Goal: Navigation & Orientation: Understand site structure

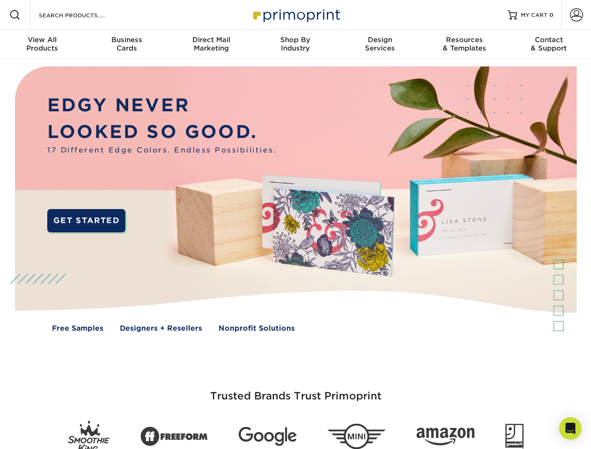
click at [295, 225] on img at bounding box center [295, 206] width 585 height 293
click at [15, 15] on span at bounding box center [14, 14] width 11 height 11
click at [576, 15] on span at bounding box center [576, 14] width 13 height 13
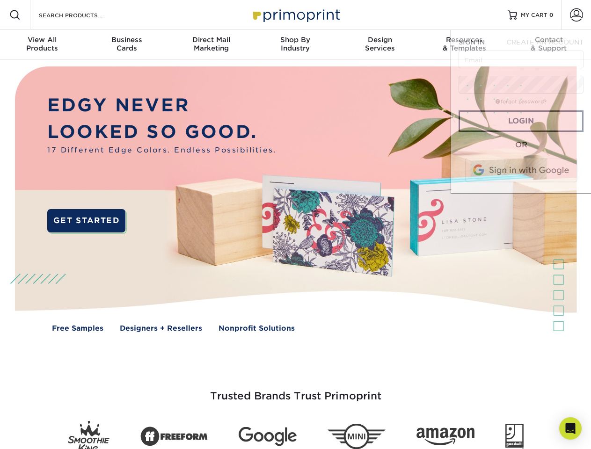
click at [42, 45] on div "View All Products" at bounding box center [42, 44] width 84 height 17
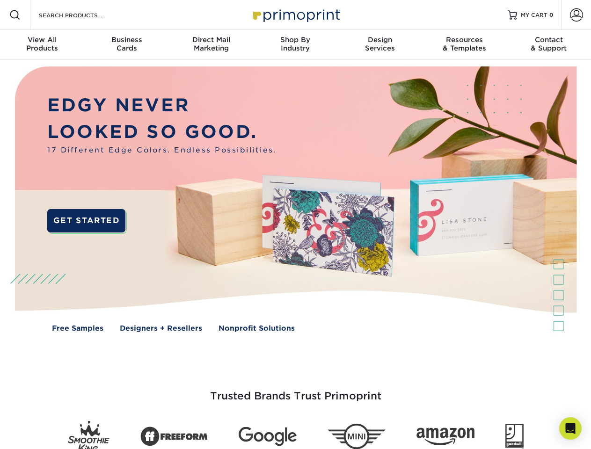
click at [126, 45] on div "Business Cards" at bounding box center [126, 44] width 84 height 17
click at [211, 45] on div "Direct Mail Marketing" at bounding box center [211, 44] width 84 height 17
click at [295, 45] on div "Shop By Industry" at bounding box center [295, 44] width 84 height 17
click at [380, 45] on div "Design Services" at bounding box center [380, 44] width 84 height 17
click at [464, 45] on div "Resources & Templates" at bounding box center [464, 44] width 84 height 17
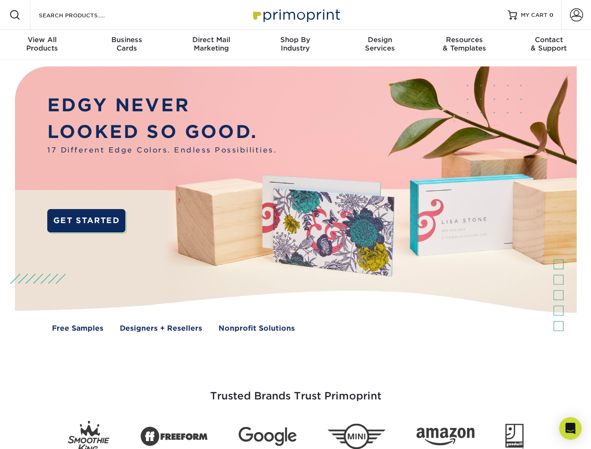
click at [549, 45] on div "Contact & Support" at bounding box center [549, 44] width 84 height 17
